Goal: Task Accomplishment & Management: Manage account settings

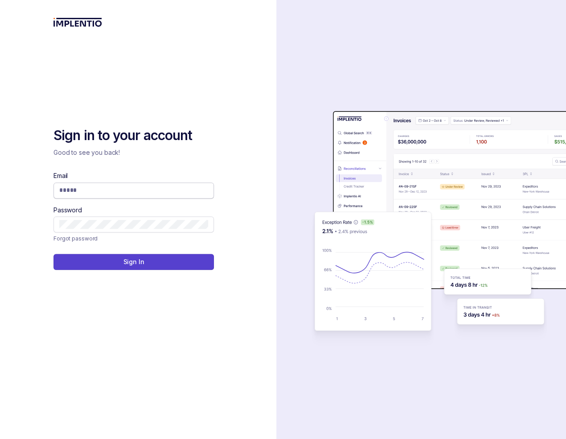
click at [169, 186] on input "Email" at bounding box center [133, 189] width 149 height 9
click at [164, 192] on input "Email" at bounding box center [132, 189] width 147 height 9
click at [168, 189] on input "Email" at bounding box center [132, 189] width 147 height 9
